Goal: Contribute content: Add original content to the website for others to see

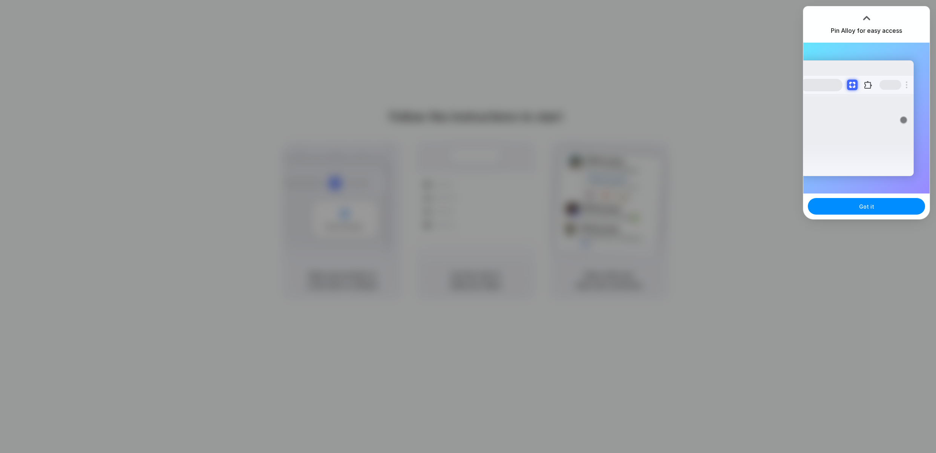
drag, startPoint x: 863, startPoint y: 201, endPoint x: 866, endPoint y: 195, distance: 6.7
click at [863, 201] on button "Got it" at bounding box center [866, 206] width 117 height 17
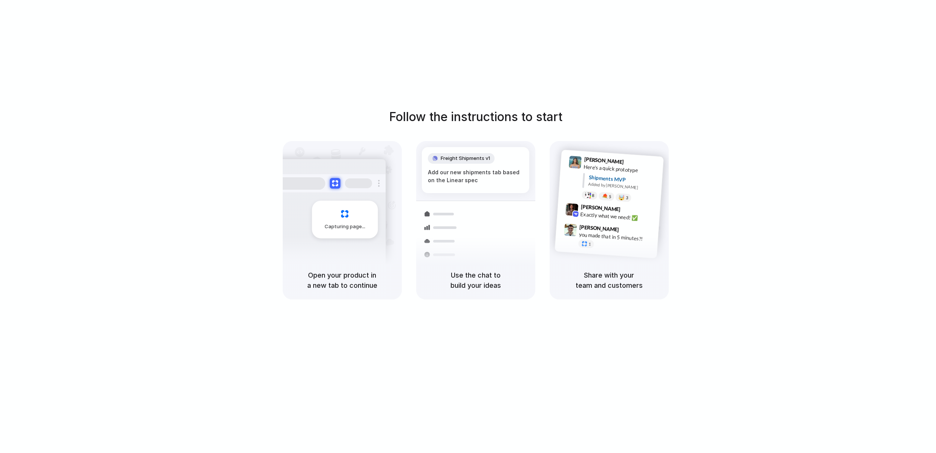
click at [731, 46] on div "Follow the instructions to start Capturing page Open your product in a new tab …" at bounding box center [476, 234] width 952 height 468
